Goal: Navigation & Orientation: Understand site structure

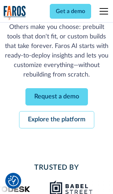
click at [56, 97] on link "Request a demo" at bounding box center [56, 96] width 62 height 17
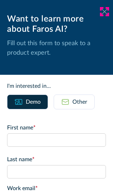
click at [104, 12] on icon at bounding box center [105, 11] width 6 height 5
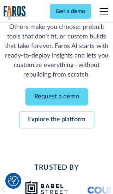
scroll to position [108, 0]
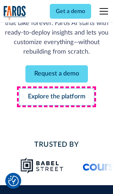
click at [56, 97] on link "Explore the platform" at bounding box center [56, 96] width 75 height 17
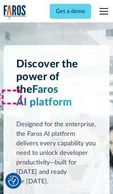
scroll to position [5300, 0]
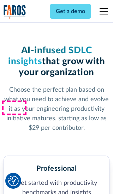
scroll to position [1094, 0]
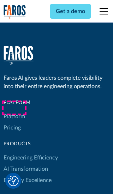
click at [14, 111] on link "Platform" at bounding box center [15, 116] width 22 height 11
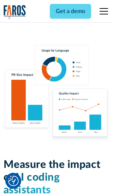
scroll to position [4362, 0]
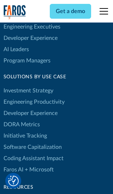
click at [21, 119] on link "DORA Metrics" at bounding box center [22, 124] width 36 height 11
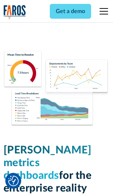
scroll to position [3090, 0]
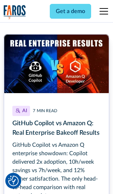
scroll to position [3158, 0]
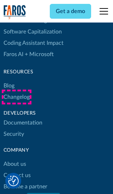
click at [16, 97] on link "Changelog" at bounding box center [17, 96] width 26 height 11
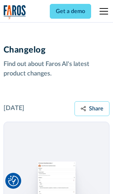
scroll to position [8523, 0]
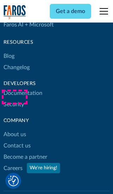
click at [14, 129] on link "About us" at bounding box center [15, 134] width 23 height 11
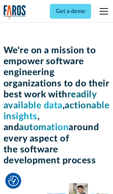
scroll to position [2433, 0]
